Goal: Transaction & Acquisition: Purchase product/service

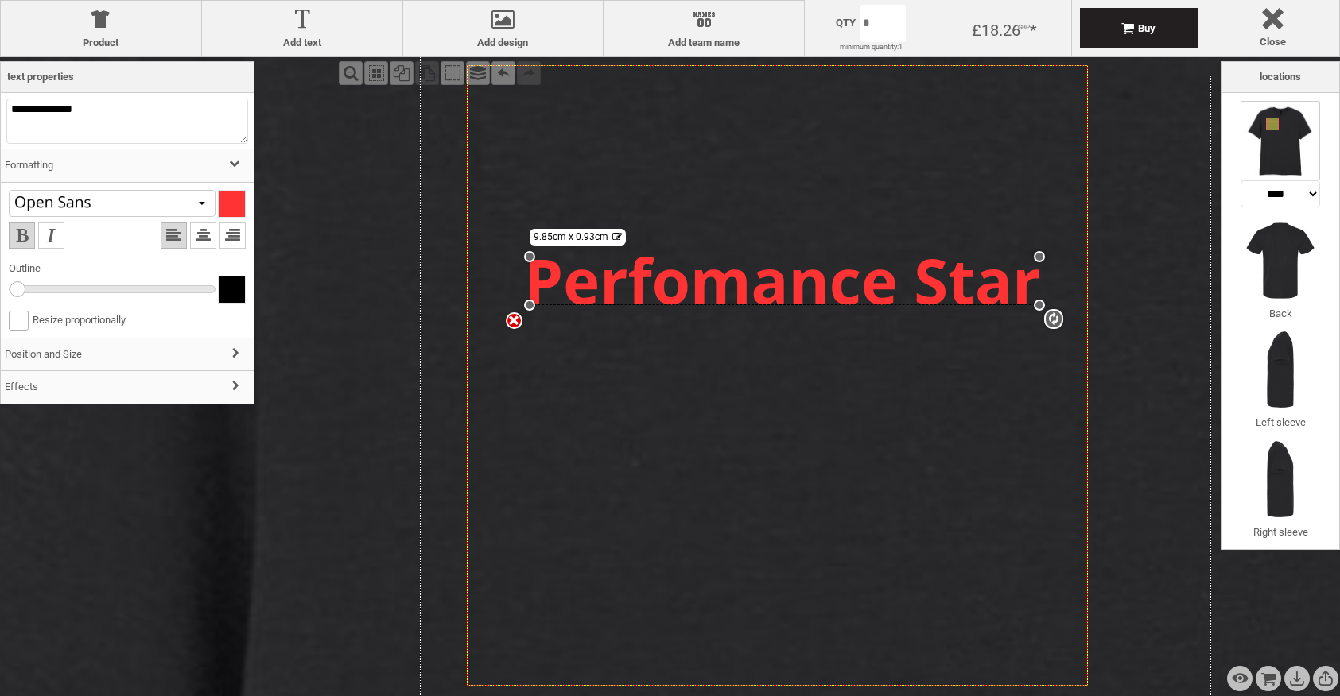
select select "*******"
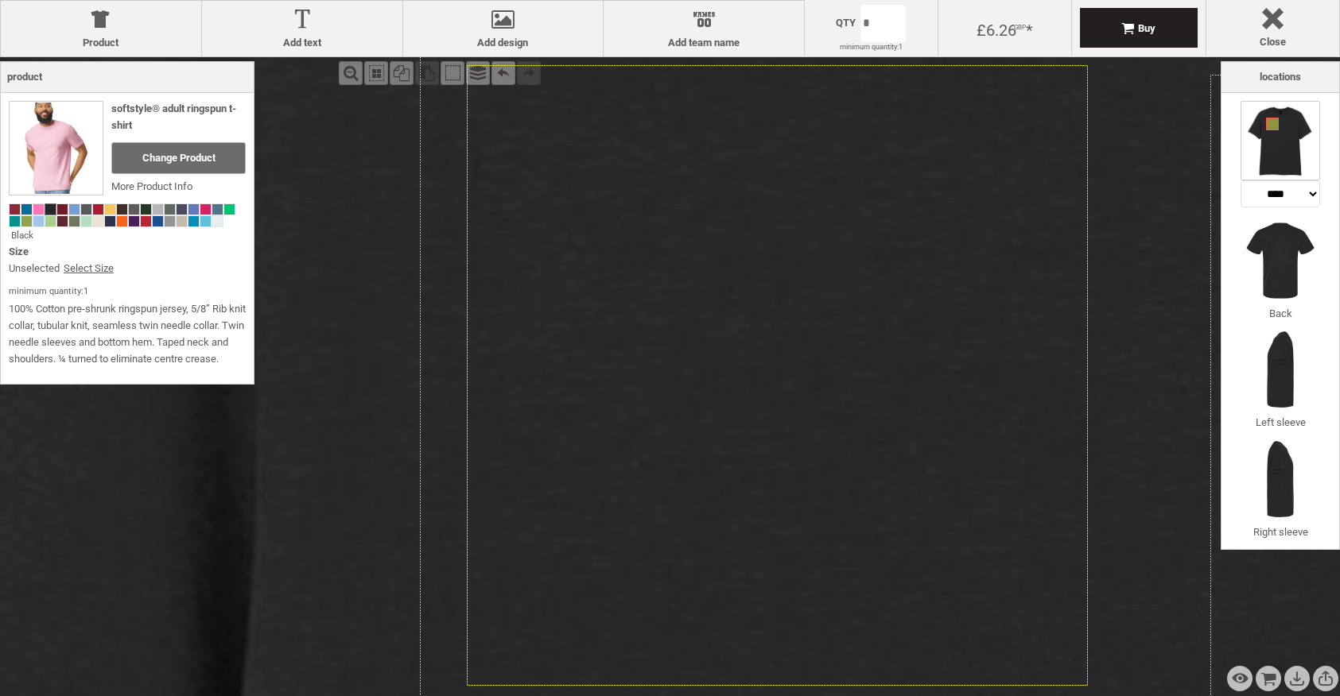
click at [915, 215] on icon "Created with [PERSON_NAME] 2.1.2" at bounding box center [777, 375] width 621 height 621
click at [560, 34] on div at bounding box center [503, 23] width 184 height 28
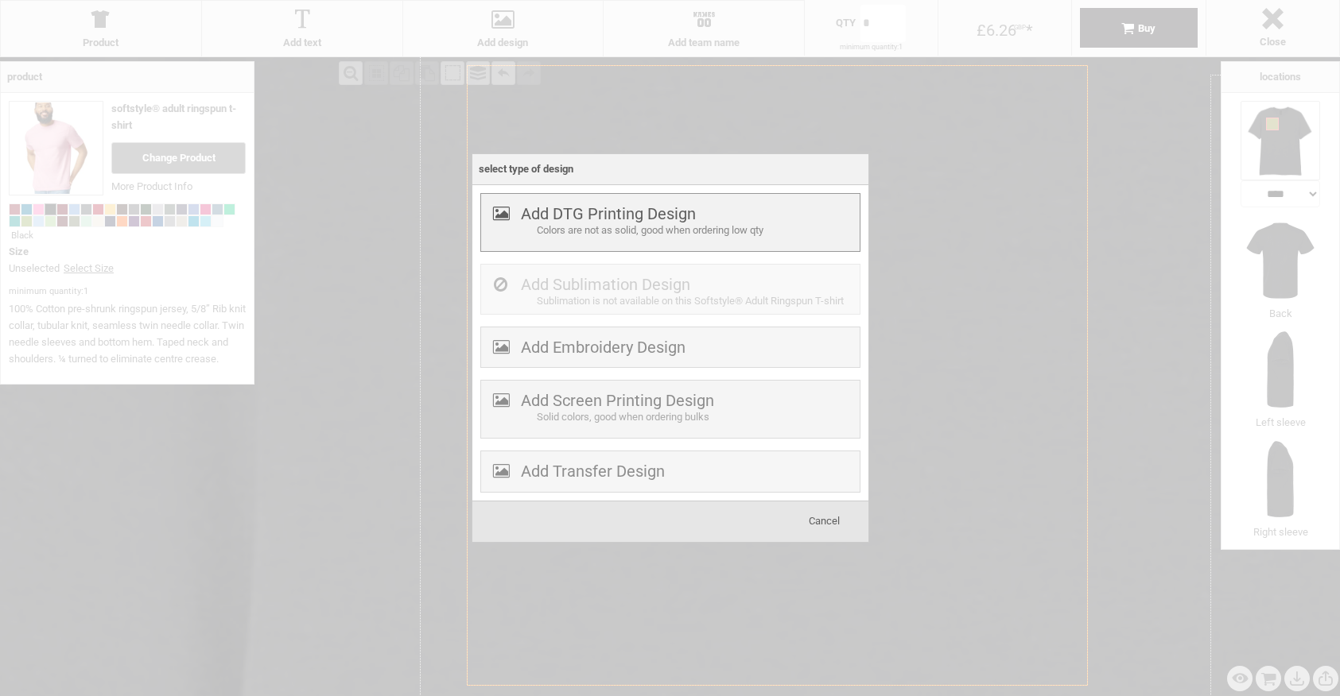
click at [640, 225] on div "Colors are not as solid, good when ordering low qty" at bounding box center [696, 231] width 319 height 17
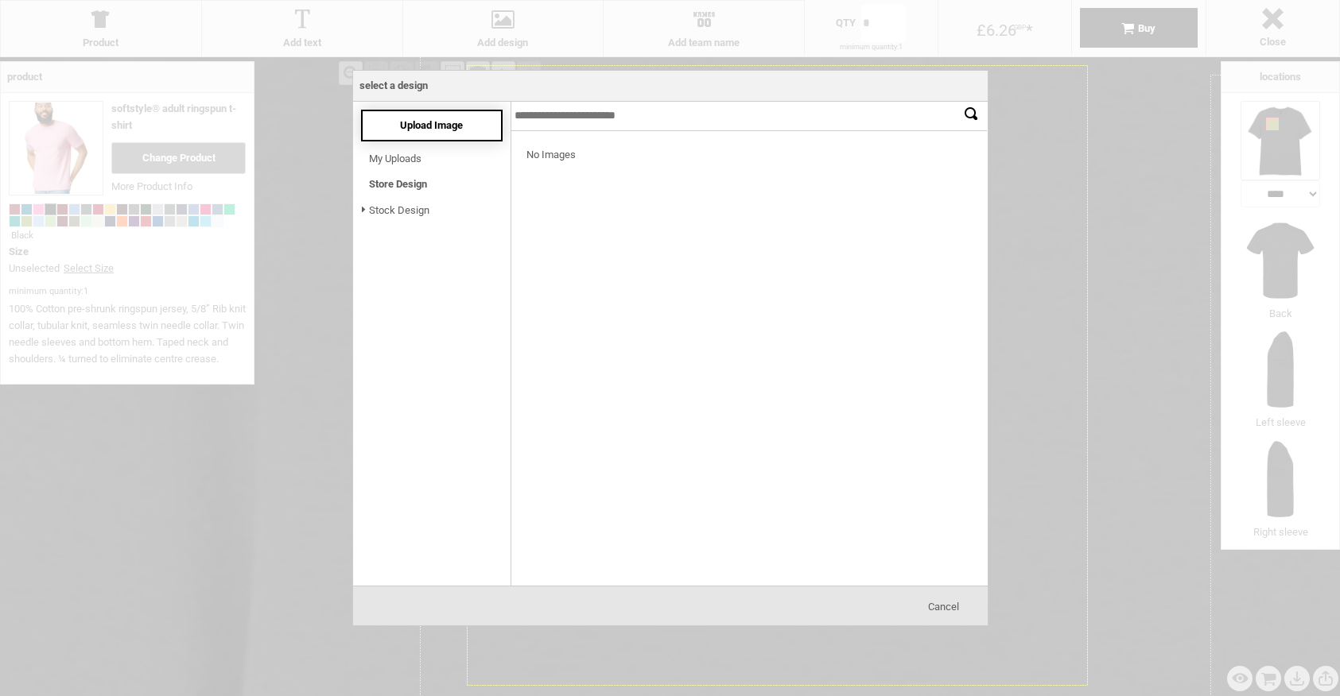
click at [456, 124] on span "Upload Image" at bounding box center [431, 125] width 63 height 12
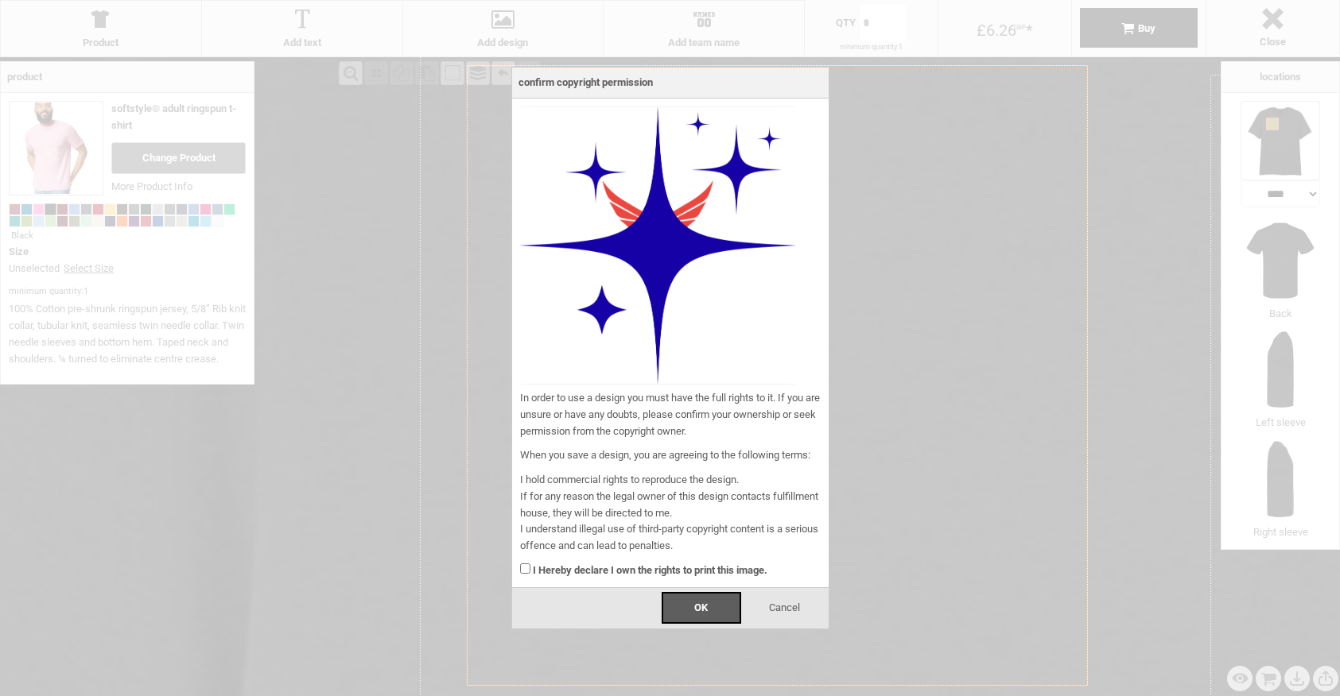
click at [712, 574] on strong "I Hereby declare I own the rights to print this image." at bounding box center [650, 570] width 235 height 12
click at [712, 604] on div "OK" at bounding box center [700, 608] width 79 height 32
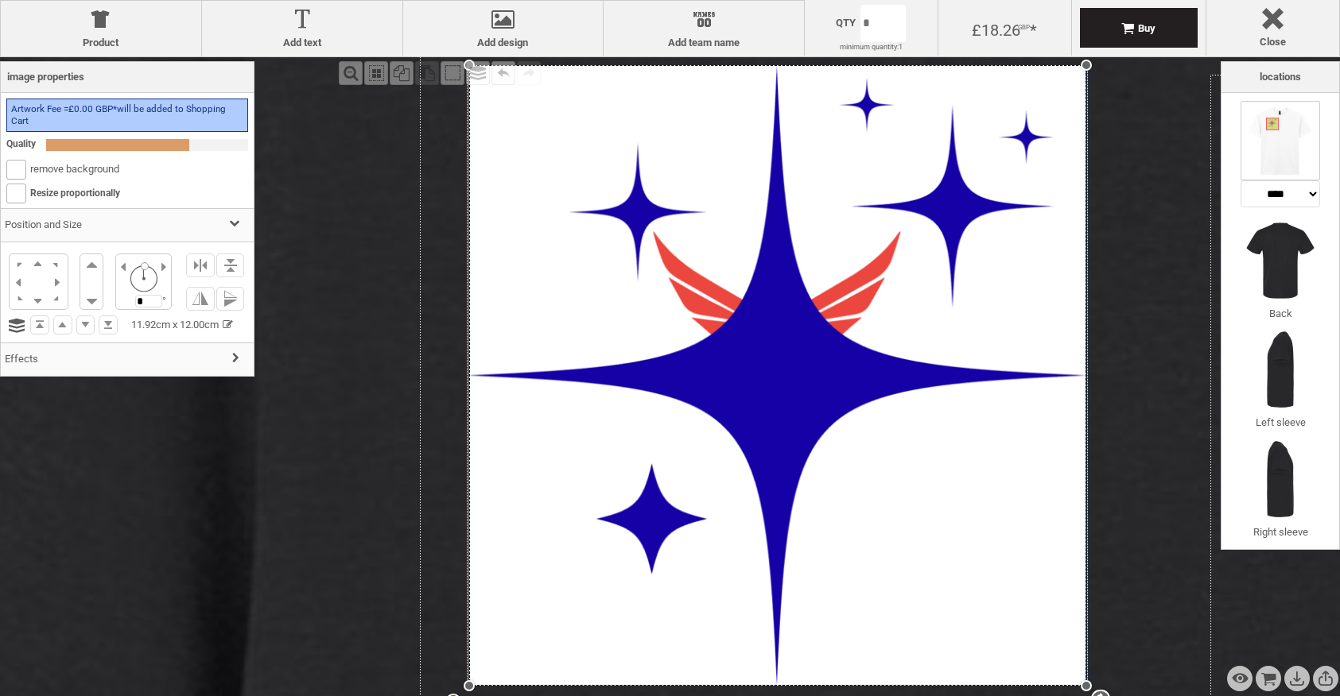
click at [1053, 248] on div "settings 11.92cm x 12.00cm" at bounding box center [777, 375] width 617 height 621
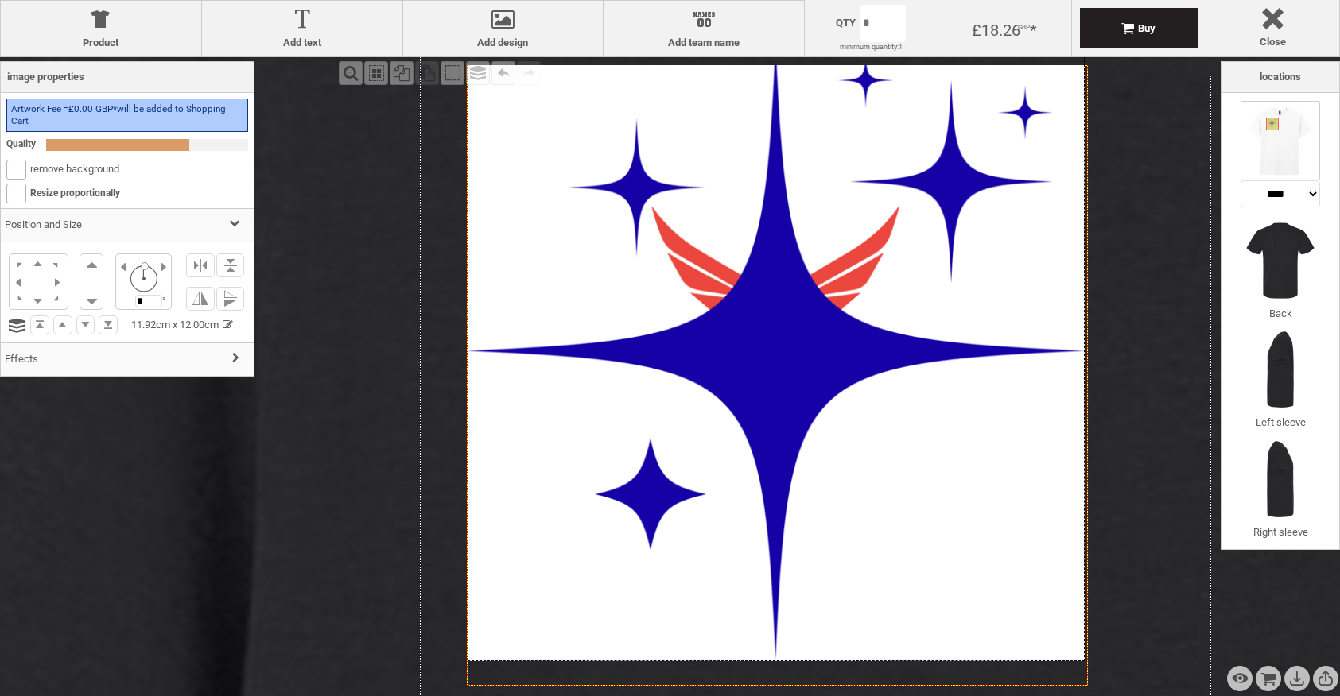
drag, startPoint x: 1053, startPoint y: 249, endPoint x: 1051, endPoint y: 224, distance: 24.7
click at [1051, 224] on div at bounding box center [775, 351] width 617 height 621
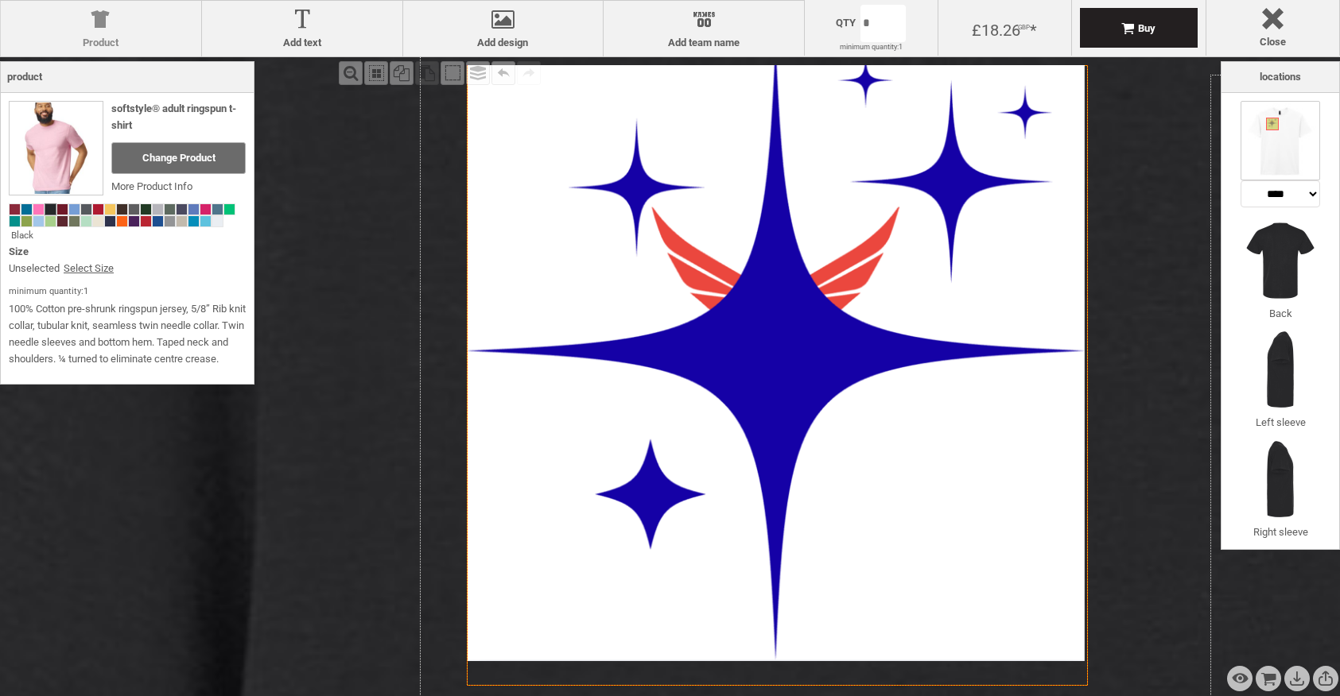
click at [102, 9] on div at bounding box center [101, 23] width 184 height 28
click at [219, 222] on span at bounding box center [217, 221] width 10 height 10
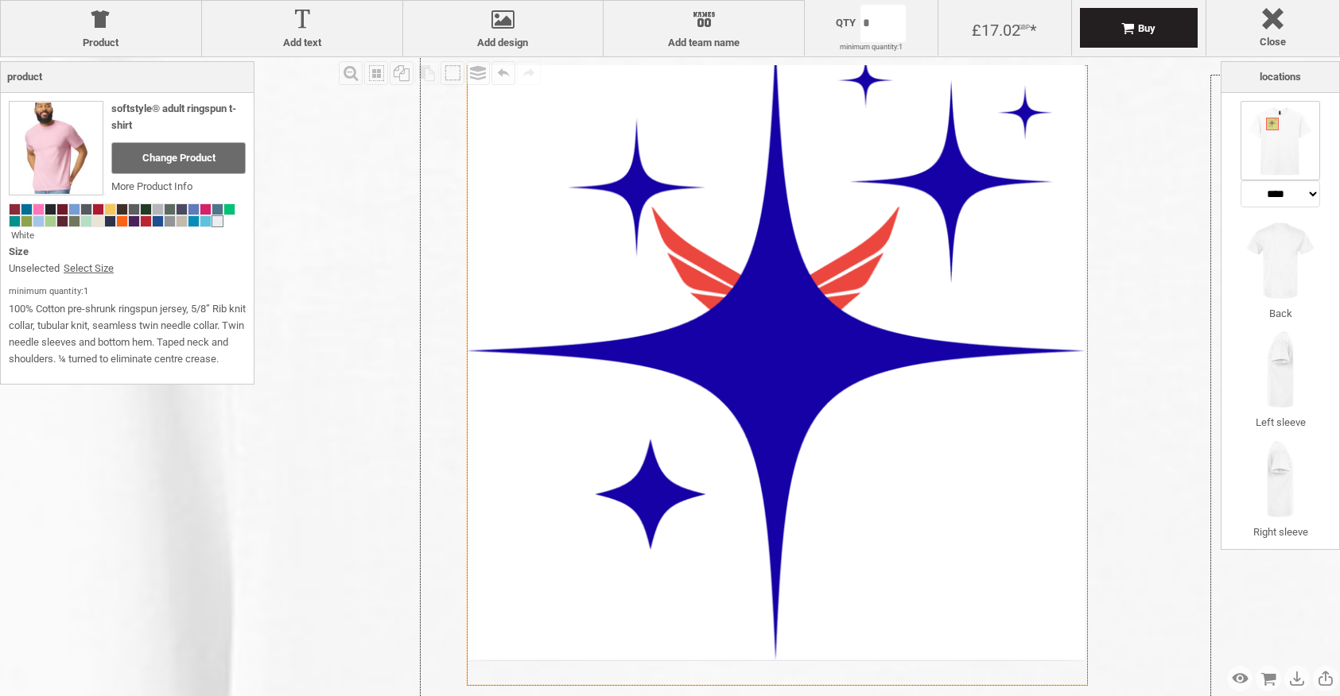
click at [369, 390] on div "Fill Background Zoom in Zoom out Select All Copy All Selected Paste Off On Grou…" at bounding box center [778, 375] width 886 height 637
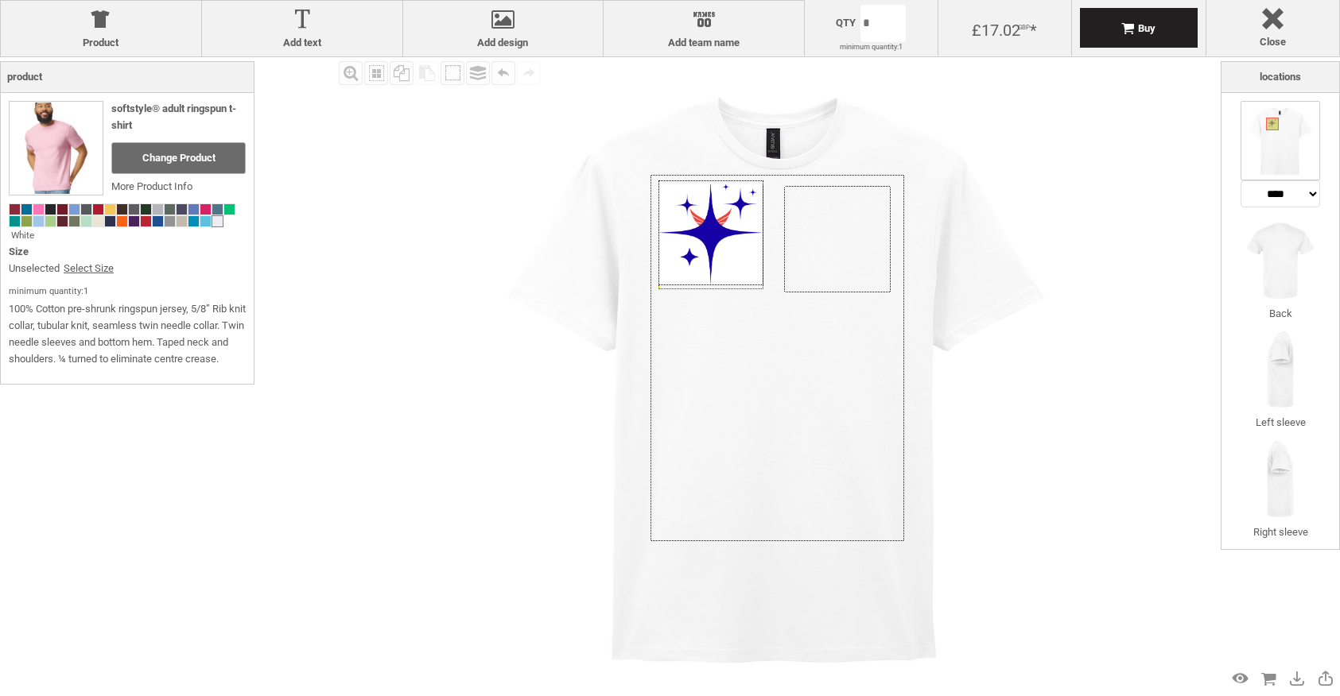
click at [742, 222] on div at bounding box center [710, 232] width 104 height 105
